Goal: Find specific page/section: Find specific page/section

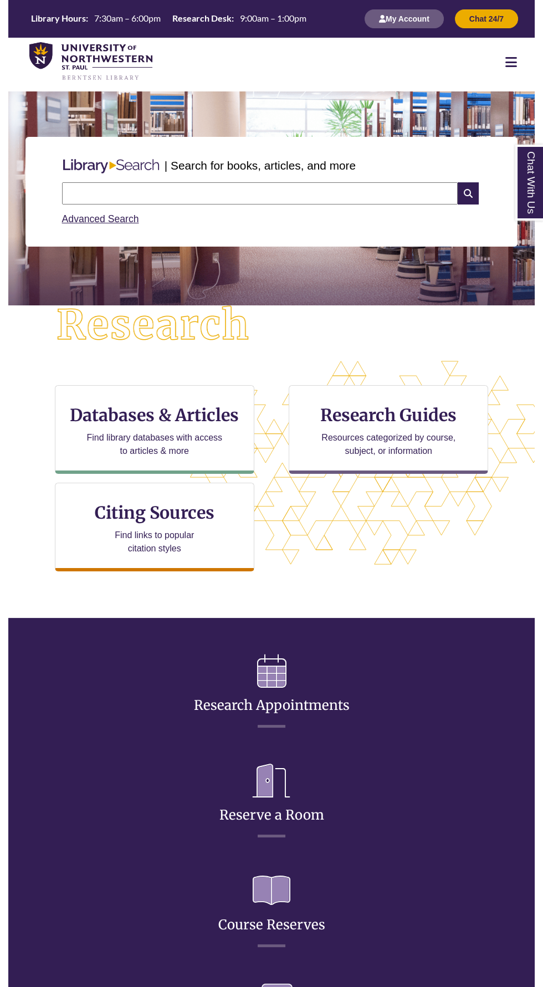
click at [501, 66] on div at bounding box center [511, 61] width 47 height 13
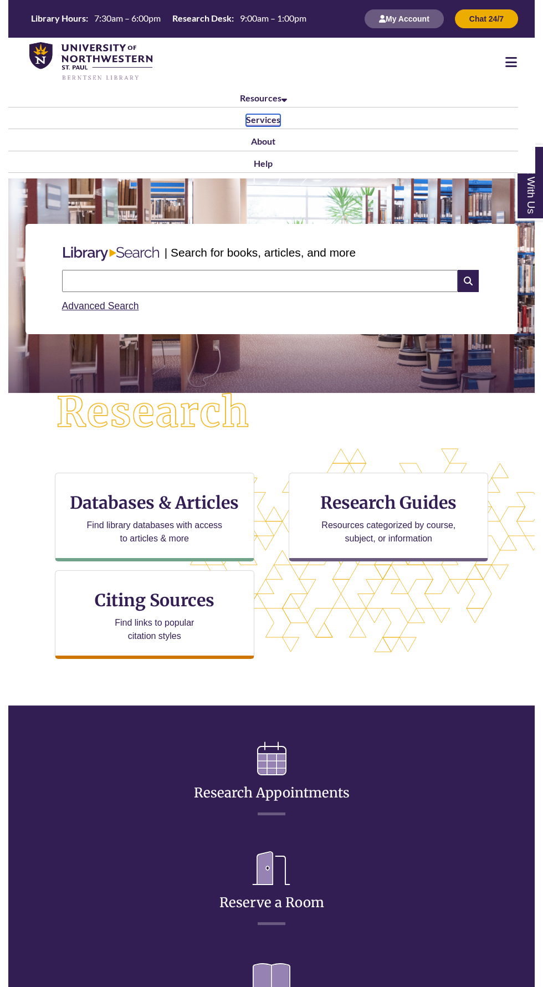
click at [259, 119] on link "Services" at bounding box center [263, 120] width 34 height 12
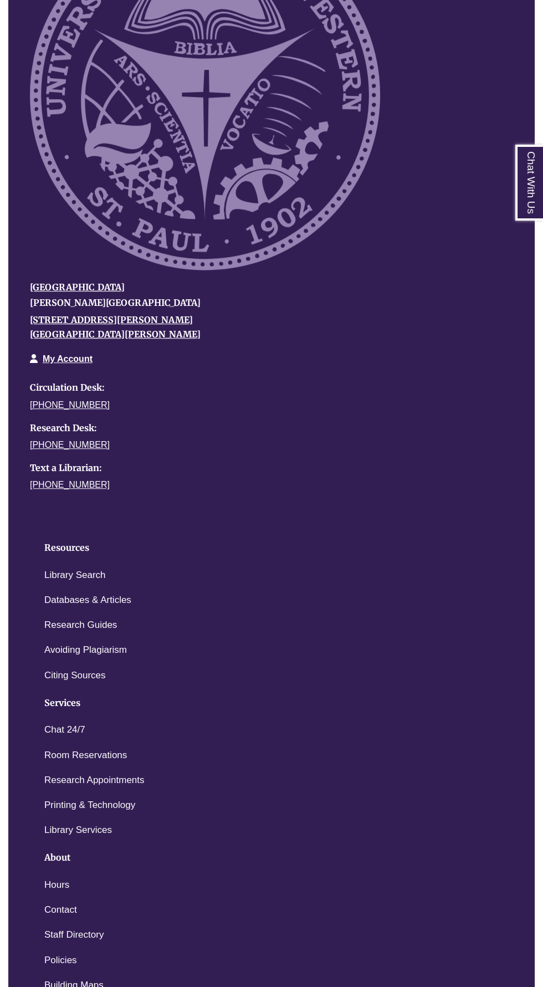
scroll to position [898, 0]
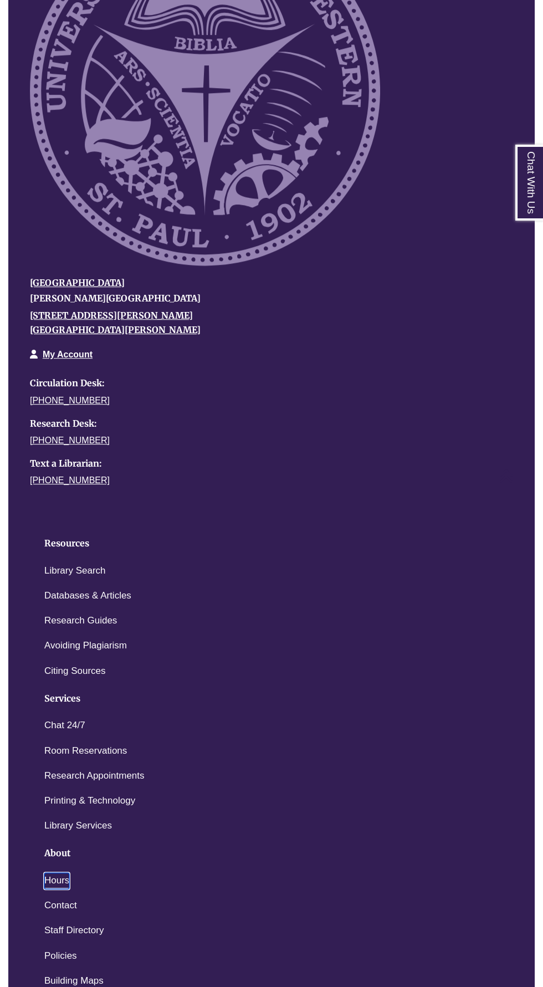
click at [56, 873] on link "Hours" at bounding box center [56, 881] width 25 height 16
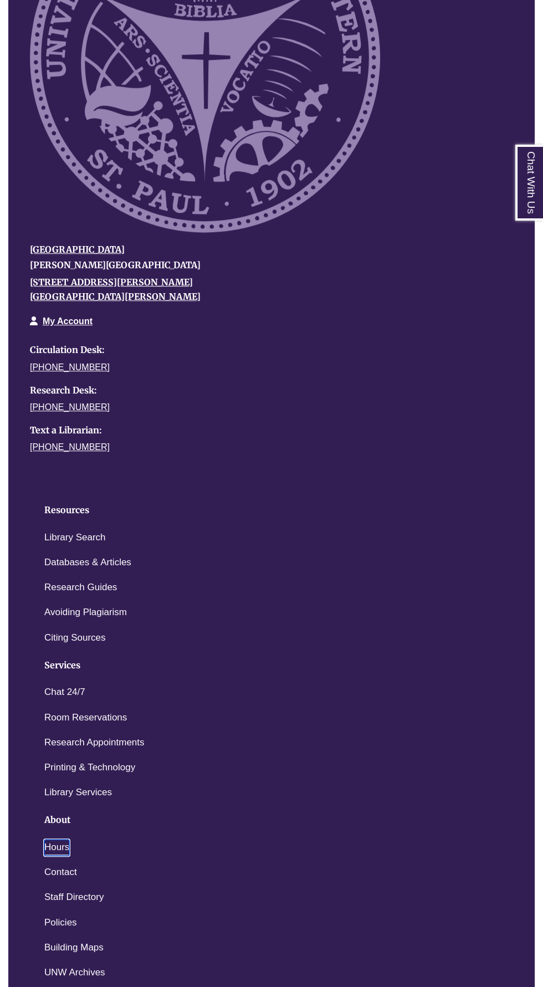
scroll to position [977, 0]
